Goal: Task Accomplishment & Management: Use online tool/utility

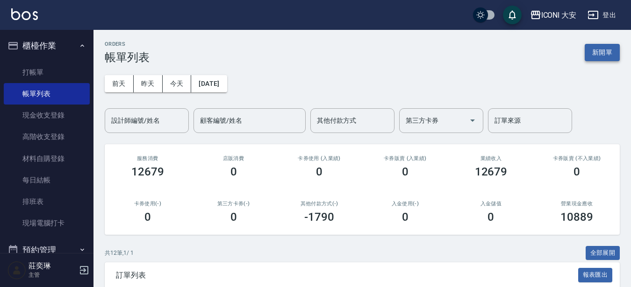
click at [601, 59] on button "新開單" at bounding box center [601, 52] width 35 height 17
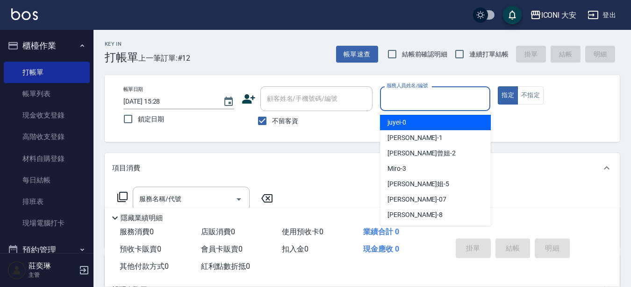
click at [454, 104] on input "服務人員姓名/編號" at bounding box center [435, 99] width 102 height 16
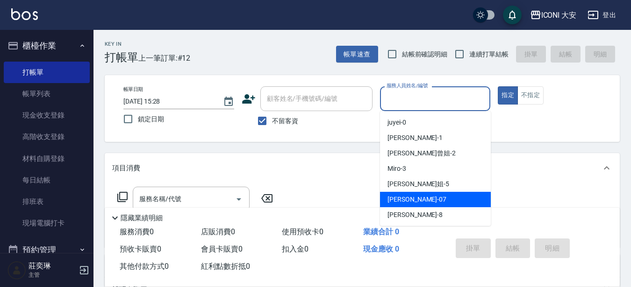
click at [434, 206] on div "[PERSON_NAME] -07" at bounding box center [435, 199] width 111 height 15
type input "[PERSON_NAME]-07"
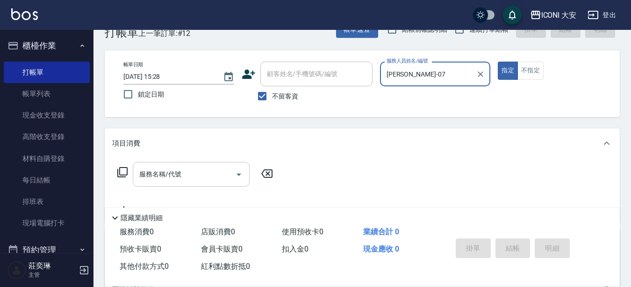
scroll to position [47, 0]
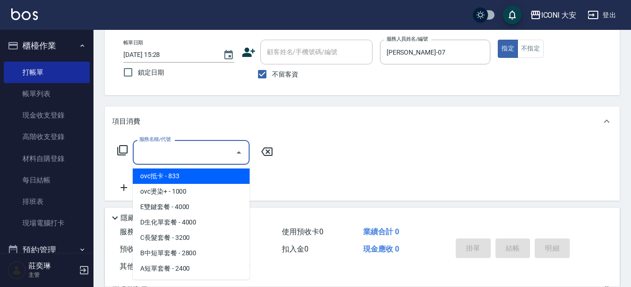
click at [154, 159] on input "服務名稱/代號" at bounding box center [184, 152] width 94 height 16
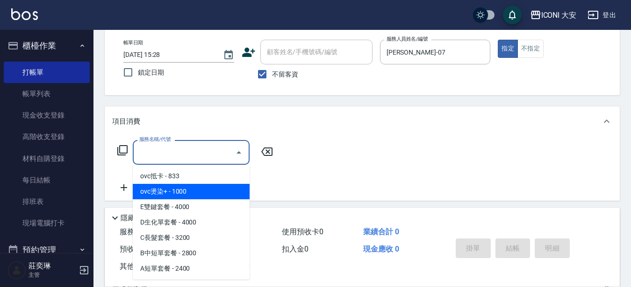
type input "ovc燙染+(101)"
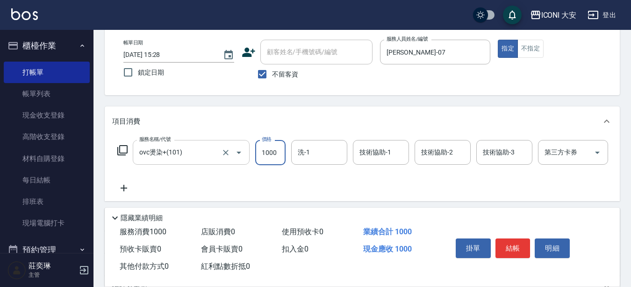
click at [219, 149] on div at bounding box center [232, 152] width 26 height 25
click at [212, 146] on input "ovc燙染+(101)" at bounding box center [178, 152] width 82 height 16
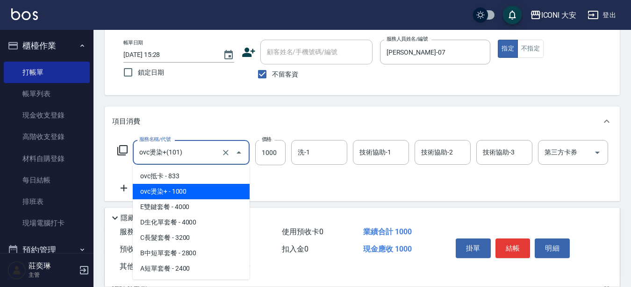
scroll to position [0, 0]
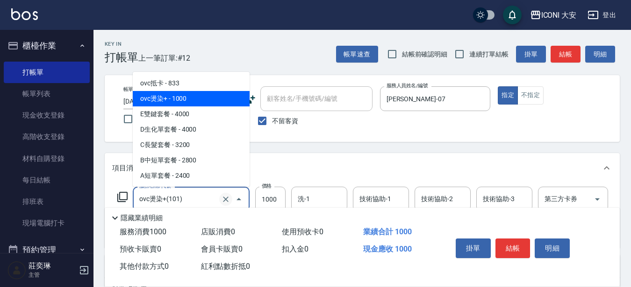
click at [225, 199] on icon "Clear" at bounding box center [226, 200] width 6 height 6
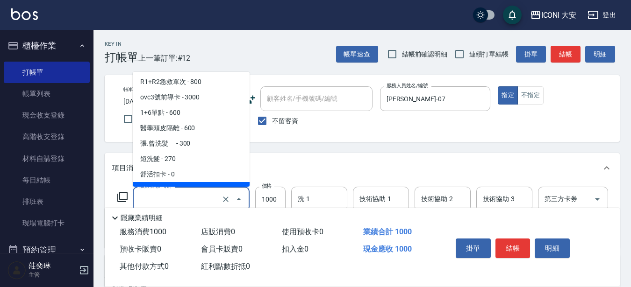
scroll to position [93, 0]
type input "ovc燙染+(101)"
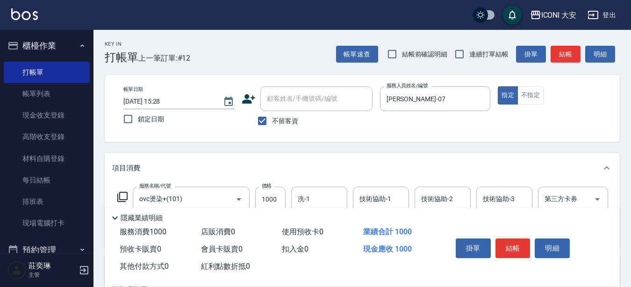
click at [574, 120] on div "帳單日期 [DATE] 15:28 鎖定日期 顧客姓名/手機號碼/編號 顧客姓名/手機號碼/編號 不留客資 服務人員姓名/編號 [PERSON_NAME]-0…" at bounding box center [362, 108] width 492 height 44
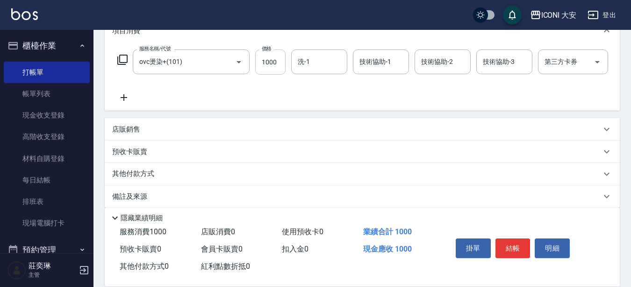
scroll to position [140, 0]
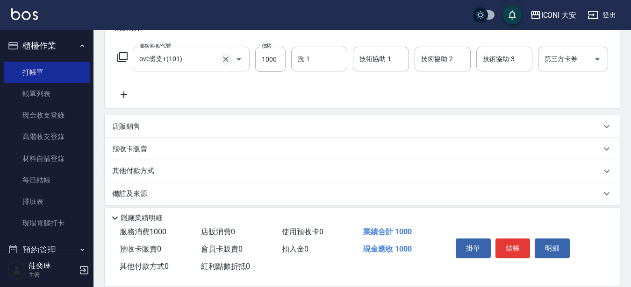
click at [222, 60] on icon "Clear" at bounding box center [225, 59] width 9 height 9
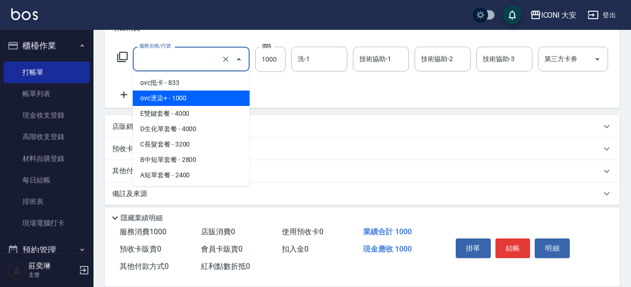
type input "ovc燙染+(101)"
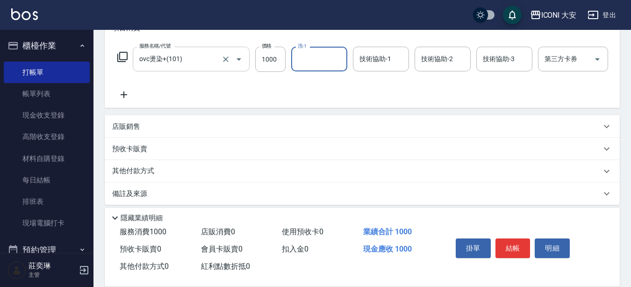
click at [238, 58] on icon "Open" at bounding box center [238, 59] width 11 height 11
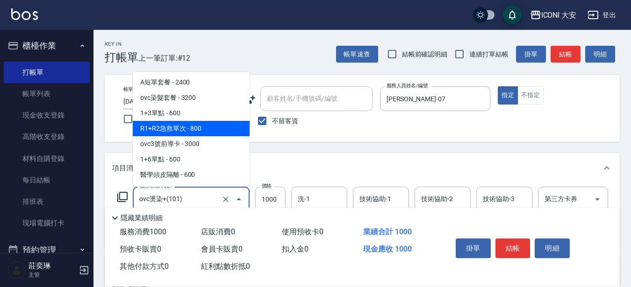
scroll to position [47, 0]
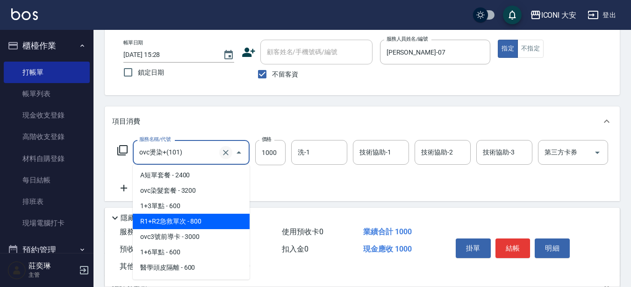
click at [229, 150] on icon "Clear" at bounding box center [225, 152] width 9 height 9
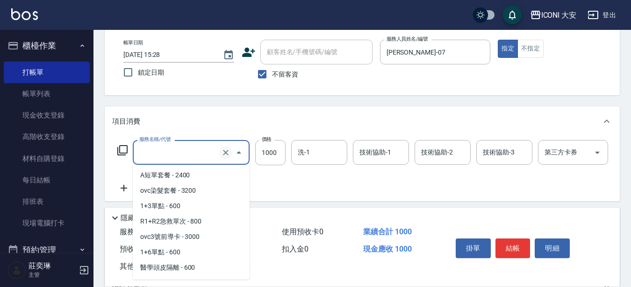
scroll to position [19, 0]
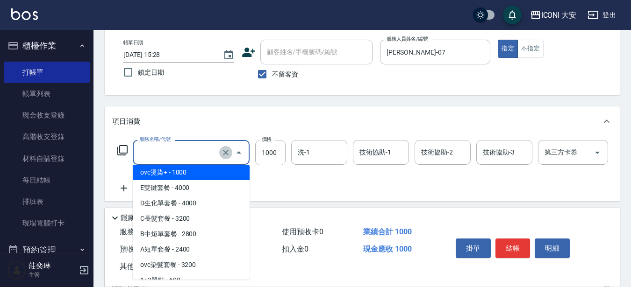
click at [226, 152] on icon "Clear" at bounding box center [226, 153] width 6 height 6
click at [223, 152] on icon "Clear" at bounding box center [225, 152] width 9 height 9
type input "ovc燙染+(101)"
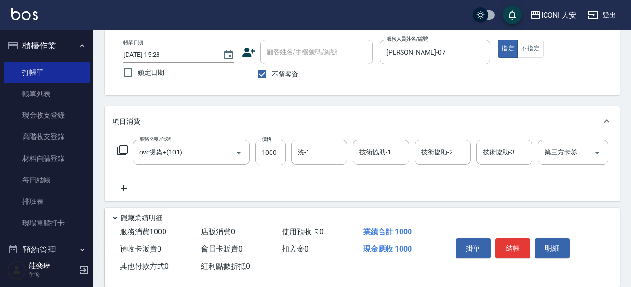
click at [126, 152] on icon at bounding box center [122, 150] width 11 height 11
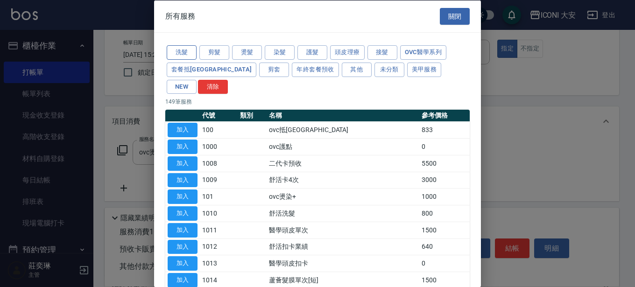
click at [179, 54] on button "洗髮" at bounding box center [182, 52] width 30 height 14
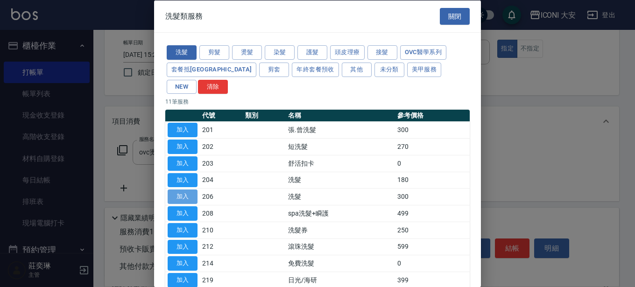
click at [190, 190] on button "加入" at bounding box center [183, 197] width 30 height 14
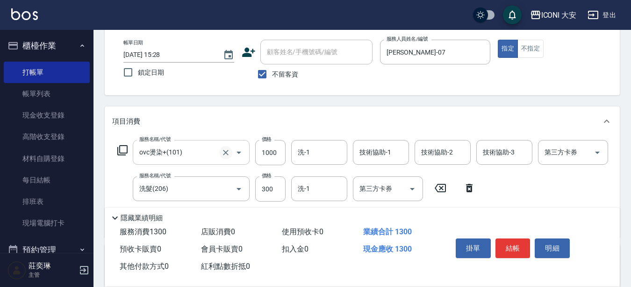
click at [226, 153] on icon "Clear" at bounding box center [226, 153] width 6 height 6
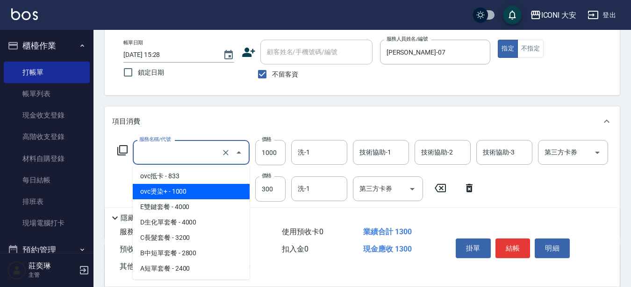
type input "ovc燙染+(101)"
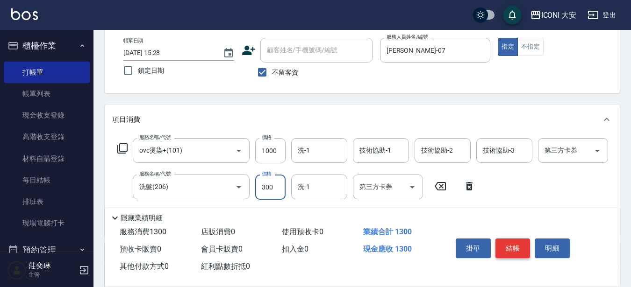
scroll to position [0, 0]
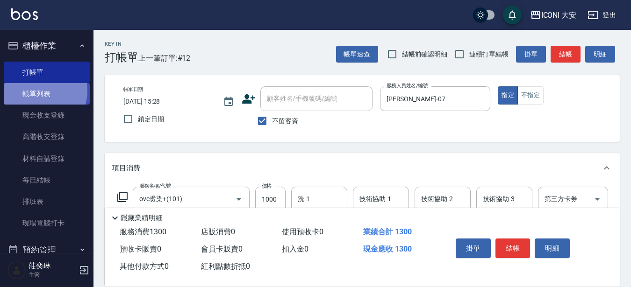
click at [39, 91] on link "帳單列表" at bounding box center [47, 93] width 86 height 21
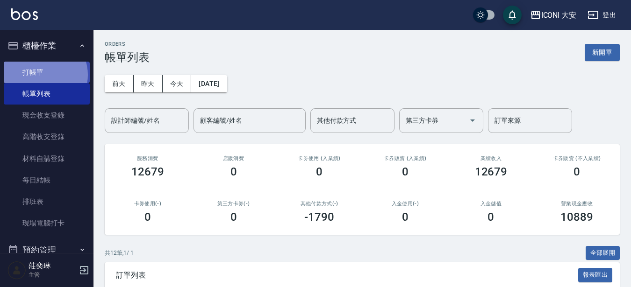
click at [42, 75] on link "打帳單" at bounding box center [47, 72] width 86 height 21
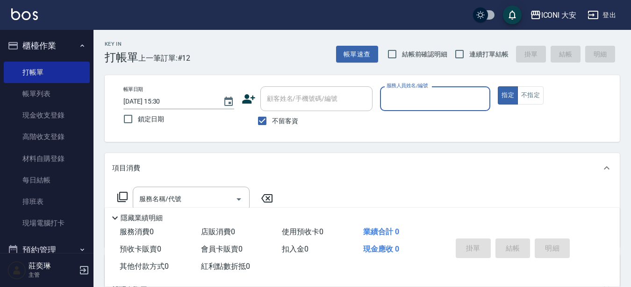
click at [431, 98] on input "服務人員姓名/編號" at bounding box center [435, 99] width 102 height 16
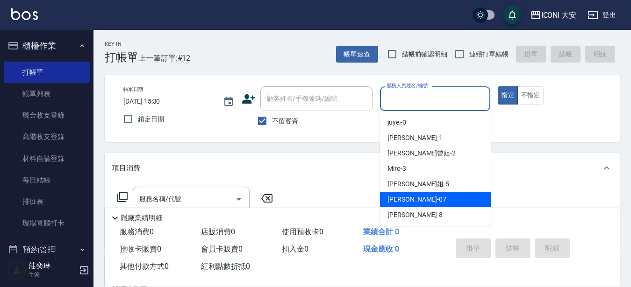
click at [418, 202] on div "[PERSON_NAME] -07" at bounding box center [435, 199] width 111 height 15
type input "[PERSON_NAME]-07"
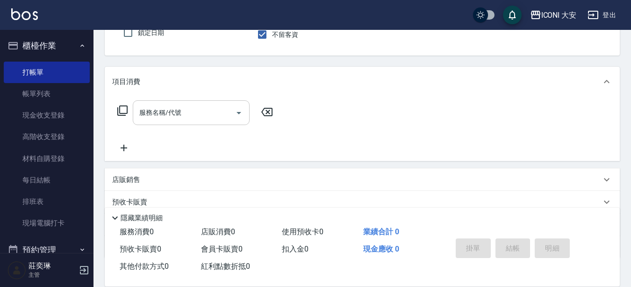
scroll to position [93, 0]
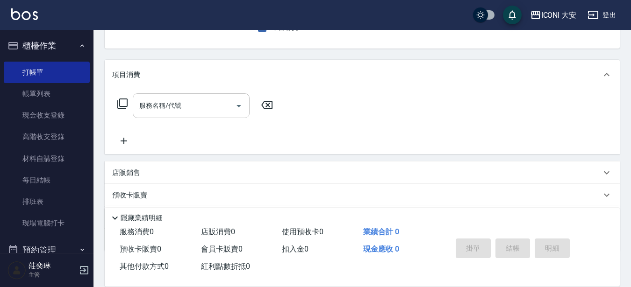
click at [217, 111] on input "服務名稱/代號" at bounding box center [184, 106] width 94 height 16
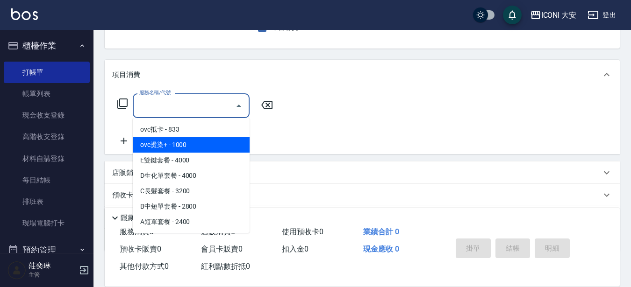
type input "ovc燙染+(101)"
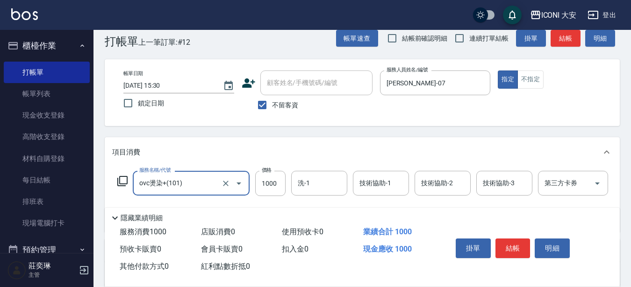
scroll to position [0, 0]
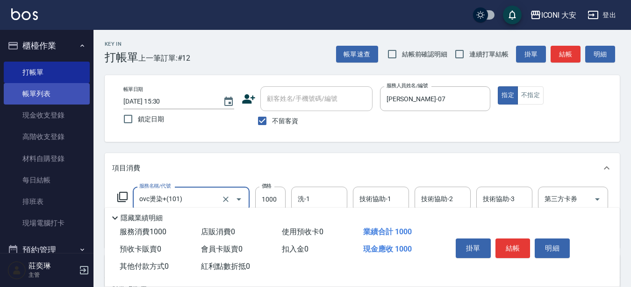
click at [47, 96] on link "帳單列表" at bounding box center [47, 93] width 86 height 21
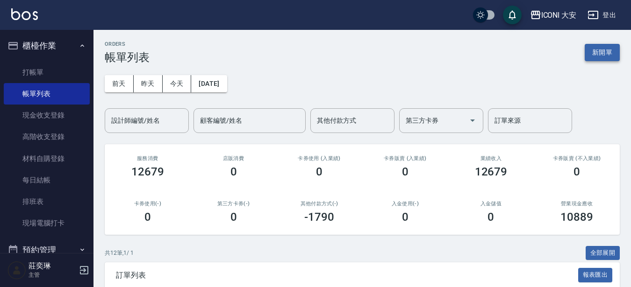
click at [602, 47] on button "新開單" at bounding box center [601, 52] width 35 height 17
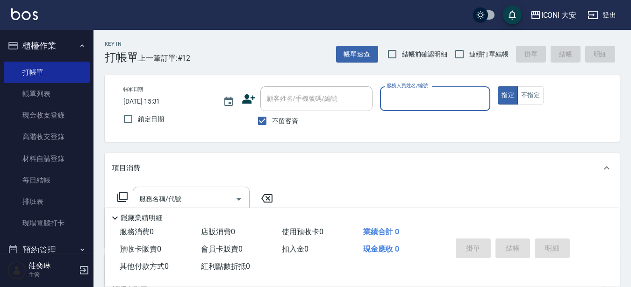
click at [428, 99] on input "服務人員姓名/編號" at bounding box center [435, 99] width 102 height 16
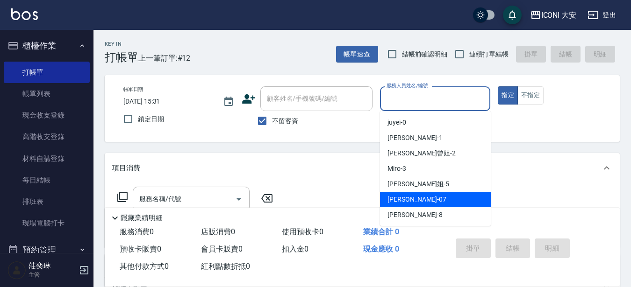
click at [422, 204] on div "[PERSON_NAME] -07" at bounding box center [435, 199] width 111 height 15
type input "[PERSON_NAME]-07"
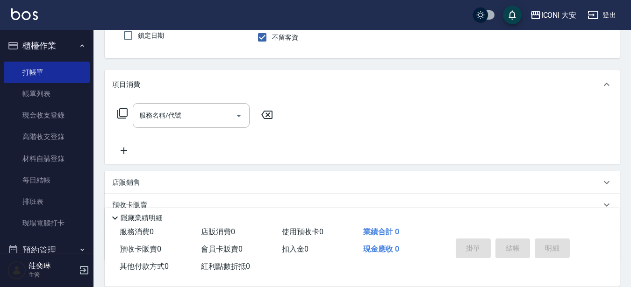
scroll to position [93, 0]
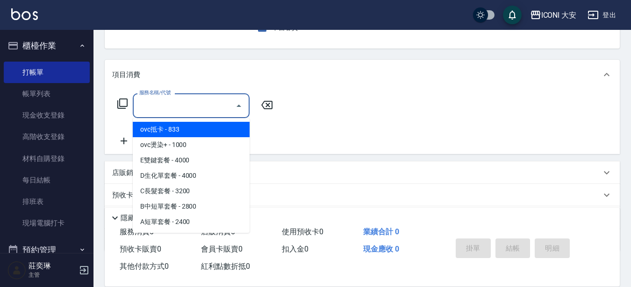
click at [190, 113] on input "服務名稱/代號" at bounding box center [184, 106] width 94 height 16
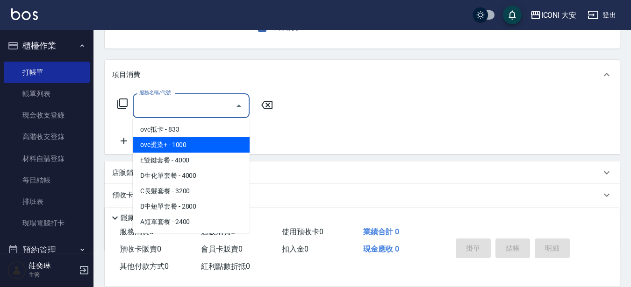
type input "ovc燙染+(101)"
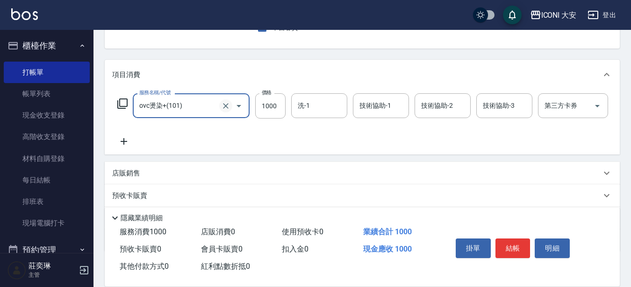
click at [223, 107] on icon "Clear" at bounding box center [225, 105] width 9 height 9
click at [179, 112] on input "服務名稱/代號" at bounding box center [178, 106] width 82 height 16
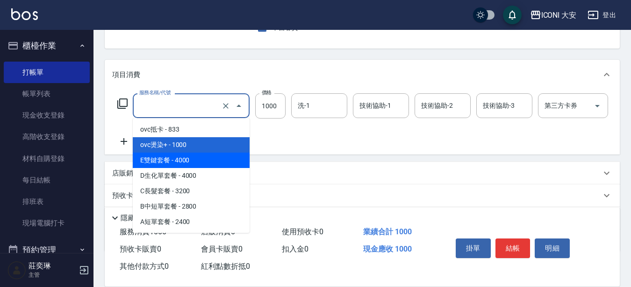
type input "4000"
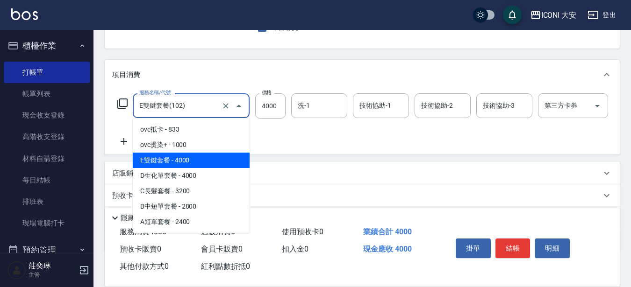
drag, startPoint x: 199, startPoint y: 103, endPoint x: 99, endPoint y: 87, distance: 100.7
click at [104, 87] on div "Key In 打帳單 上一筆訂單:#12 帳單速查 結帳前確認明細 連續打單結帳 掛單 結帳 明細 帳單日期 [DATE] 15:31 鎖定日期 顧客姓名/手…" at bounding box center [361, 138] width 537 height 405
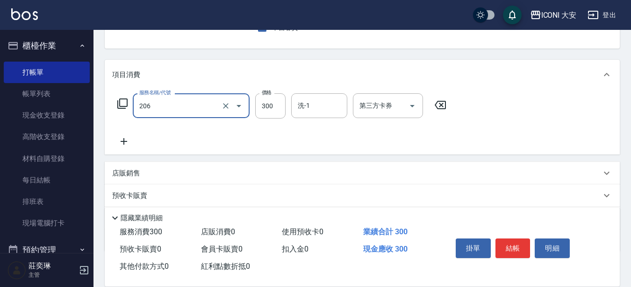
type input "洗髮(206)"
click at [120, 142] on icon at bounding box center [123, 141] width 23 height 11
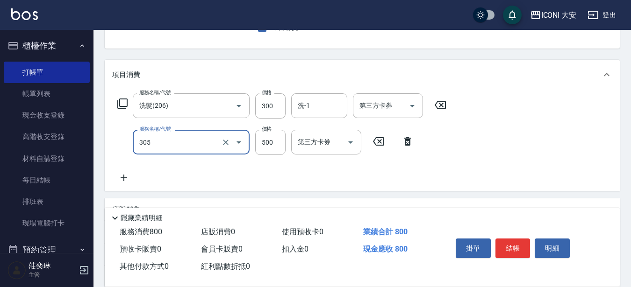
type input "剪髮(305)"
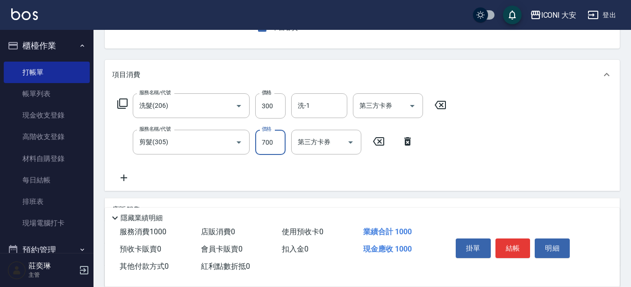
type input "700"
click at [508, 250] on button "結帳" at bounding box center [512, 249] width 35 height 20
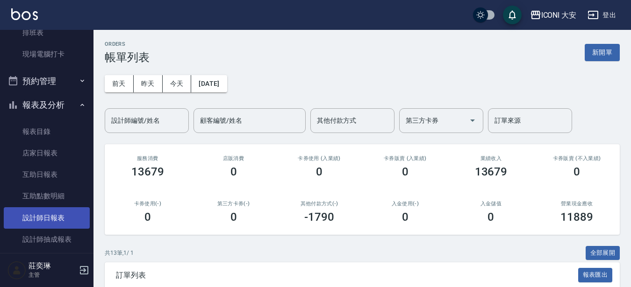
scroll to position [187, 0]
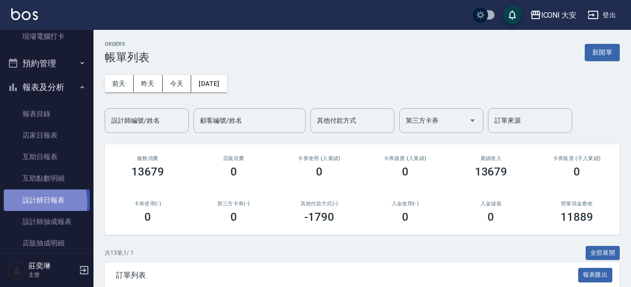
click at [36, 203] on link "設計師日報表" at bounding box center [47, 200] width 86 height 21
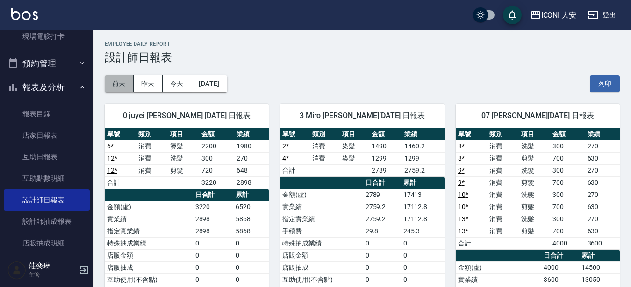
click at [119, 84] on button "前天" at bounding box center [119, 83] width 29 height 17
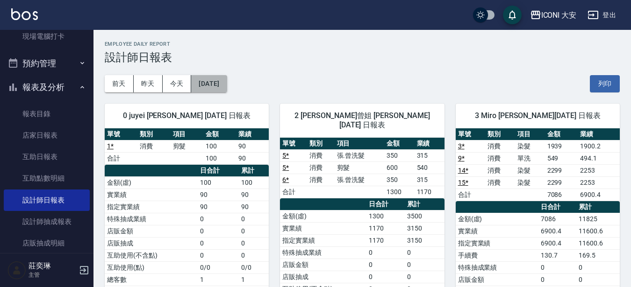
click at [220, 85] on button "[DATE]" at bounding box center [208, 83] width 35 height 17
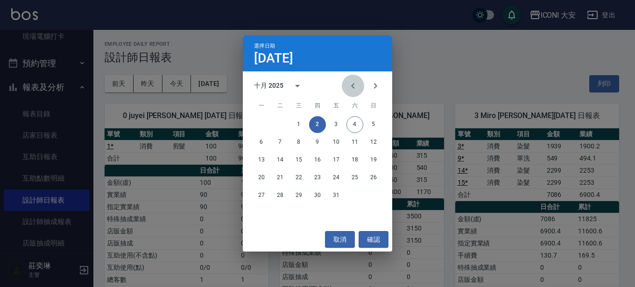
click at [352, 85] on icon "Previous month" at bounding box center [353, 85] width 11 height 11
click at [280, 195] on button "30" at bounding box center [280, 195] width 17 height 17
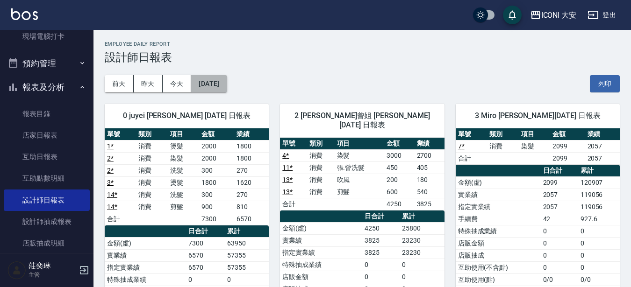
click at [223, 83] on button "[DATE]" at bounding box center [208, 83] width 35 height 17
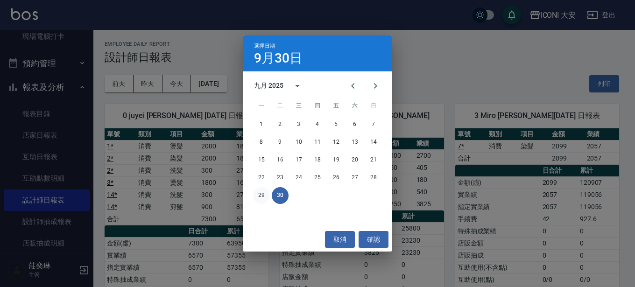
click at [262, 192] on button "29" at bounding box center [261, 195] width 17 height 17
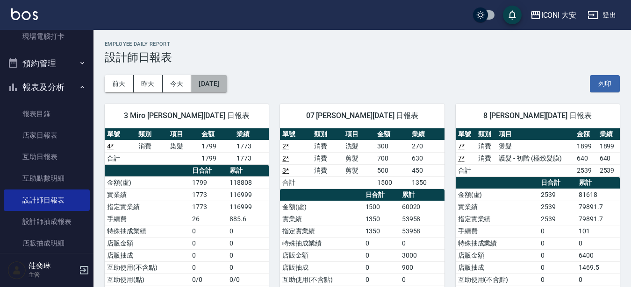
click at [216, 84] on button "[DATE]" at bounding box center [208, 83] width 35 height 17
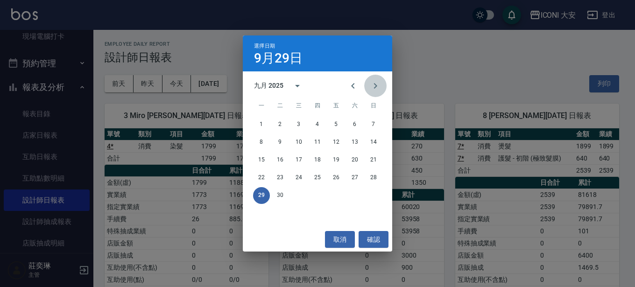
click at [374, 86] on icon "Next month" at bounding box center [375, 85] width 11 height 11
click at [300, 121] on button "1" at bounding box center [299, 124] width 17 height 17
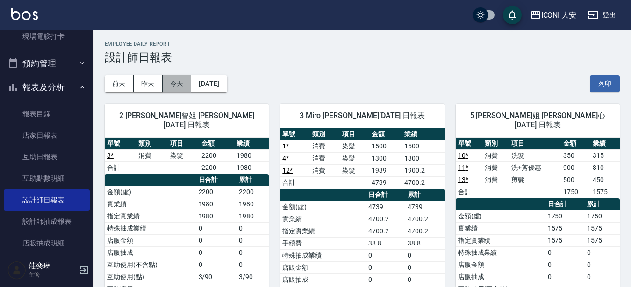
click at [177, 82] on button "今天" at bounding box center [177, 83] width 29 height 17
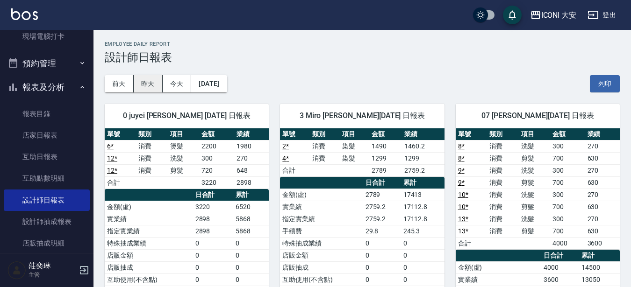
click at [144, 78] on button "昨天" at bounding box center [148, 83] width 29 height 17
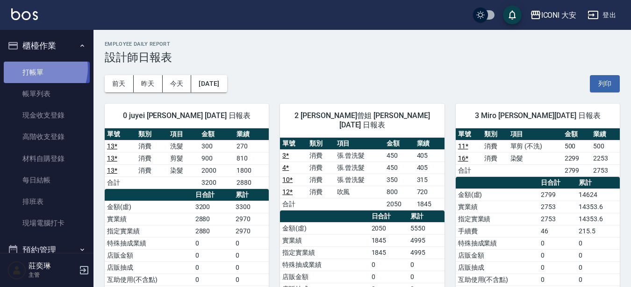
click at [35, 68] on link "打帳單" at bounding box center [47, 72] width 86 height 21
